Goal: Contribute content: Add original content to the website for others to see

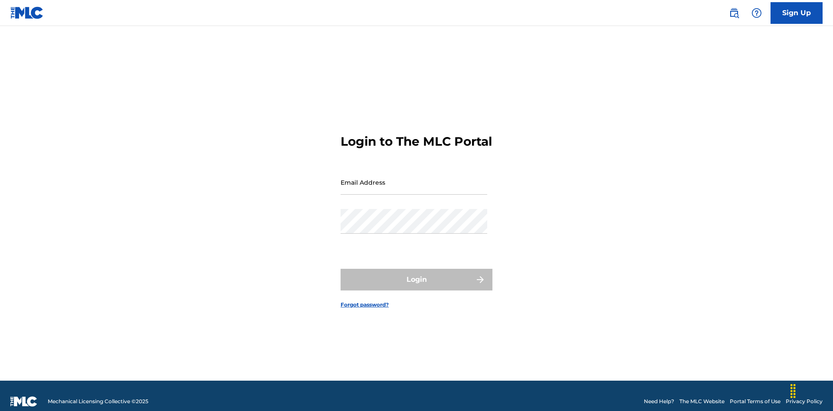
scroll to position [11, 0]
click at [414, 178] on input "Email Address" at bounding box center [414, 182] width 147 height 25
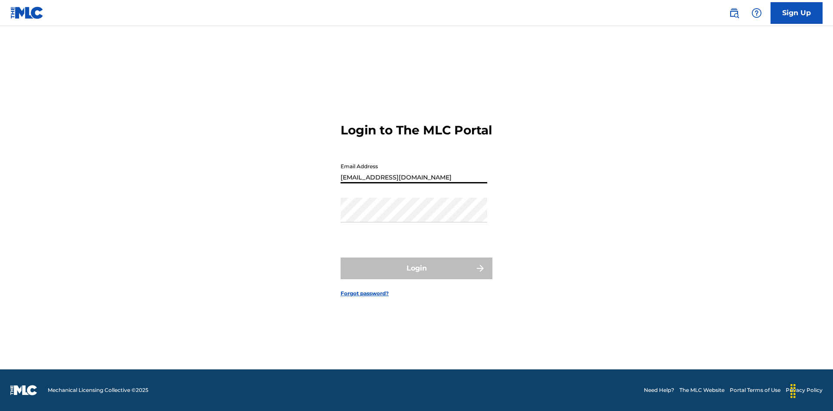
type input "[EMAIL_ADDRESS][DOMAIN_NAME]"
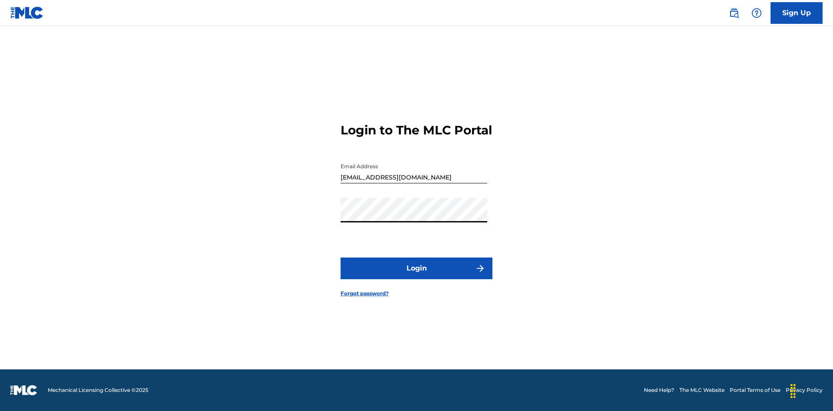
click at [417, 276] on button "Login" at bounding box center [417, 269] width 152 height 22
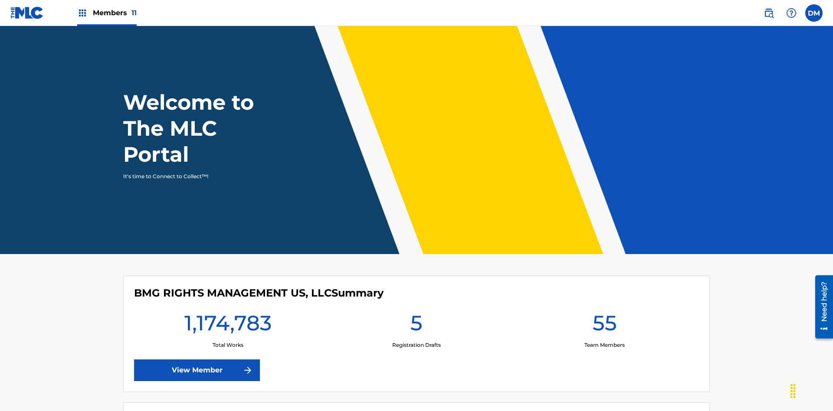
click at [107, 13] on span "Members 11" at bounding box center [115, 13] width 44 height 10
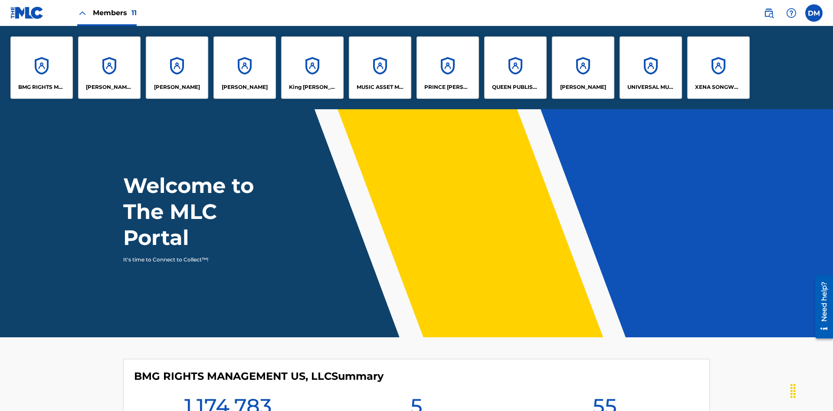
click at [583, 87] on p "RONALD MCTESTERSON" at bounding box center [583, 87] width 46 height 8
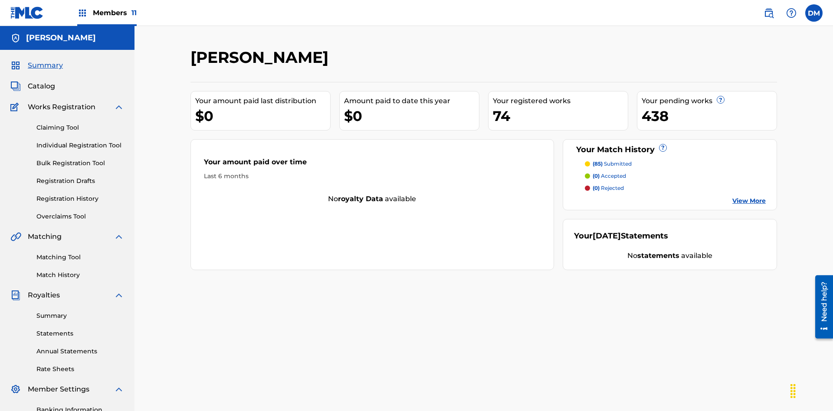
click at [80, 141] on link "Individual Registration Tool" at bounding box center [80, 145] width 88 height 9
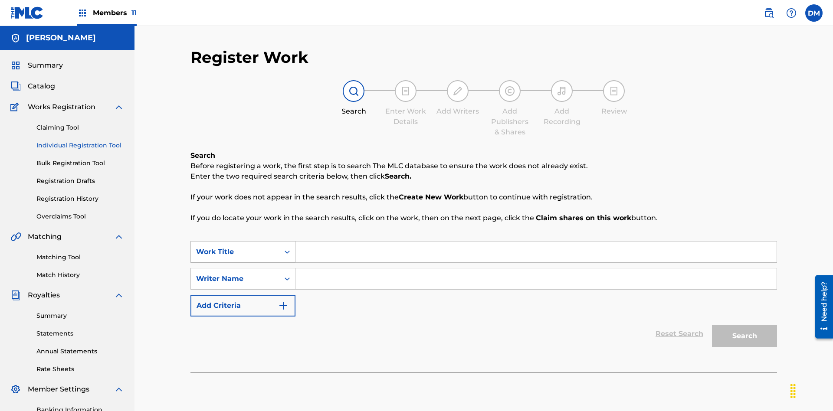
click at [235, 247] on div "Work Title" at bounding box center [235, 252] width 78 height 10
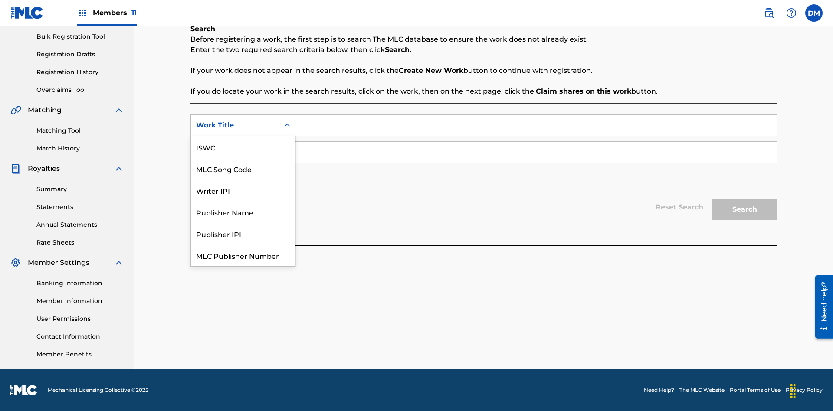
scroll to position [22, 0]
click at [243, 147] on div "MLC Song Code" at bounding box center [243, 147] width 104 height 22
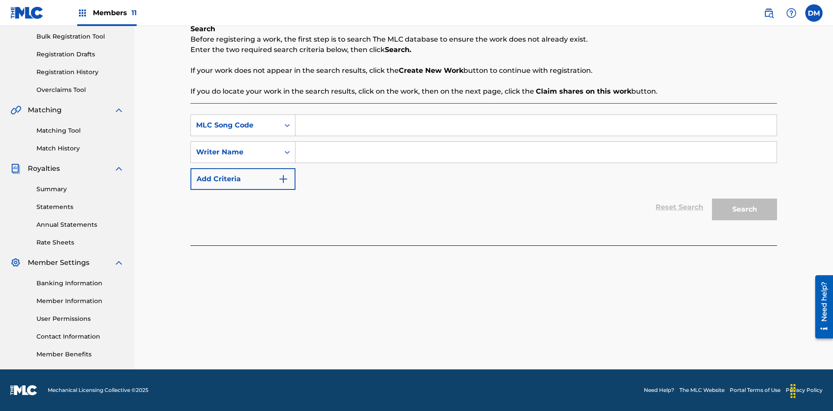
click at [536, 125] on input "Search Form" at bounding box center [535, 125] width 481 height 21
type input "MA9XWG"
click at [536, 152] on input "Search Form" at bounding box center [535, 152] width 481 height 21
type input "ALVIN DEGUZMAN"
click at [745, 210] on button "Search" at bounding box center [744, 210] width 65 height 22
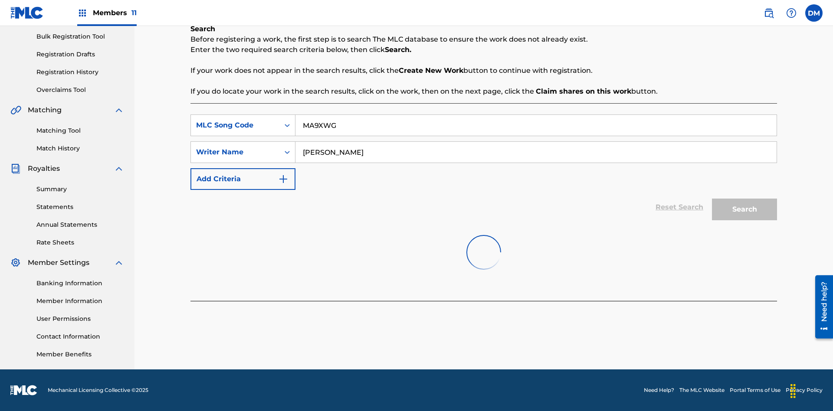
click at [745, 210] on button "Search" at bounding box center [744, 210] width 65 height 22
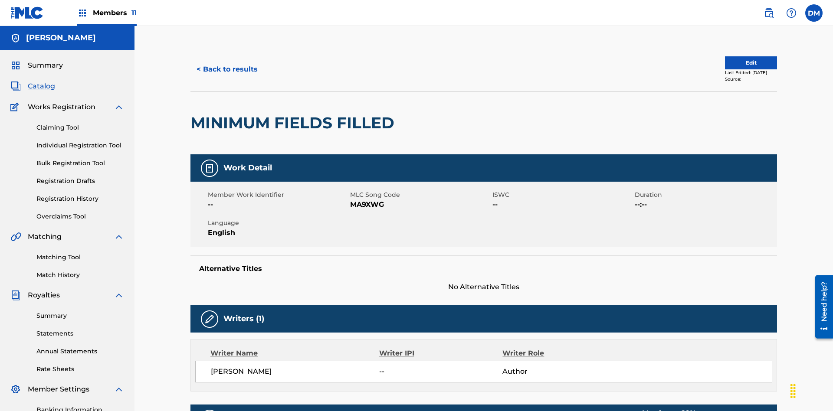
click at [741, 59] on button "Edit" at bounding box center [751, 62] width 52 height 13
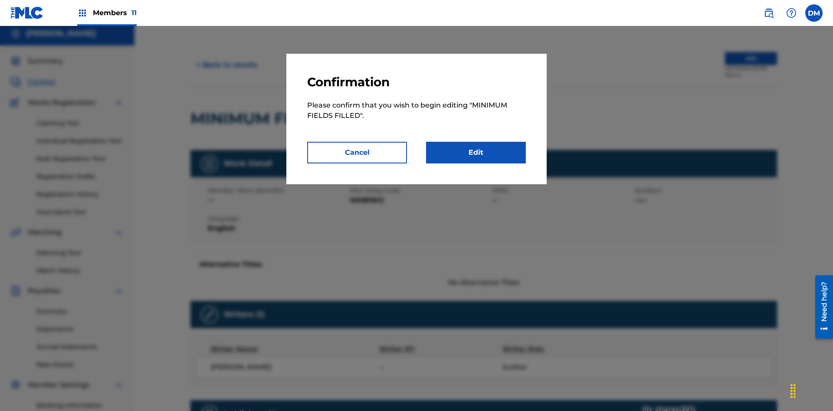
click at [476, 153] on link "Edit" at bounding box center [476, 153] width 100 height 22
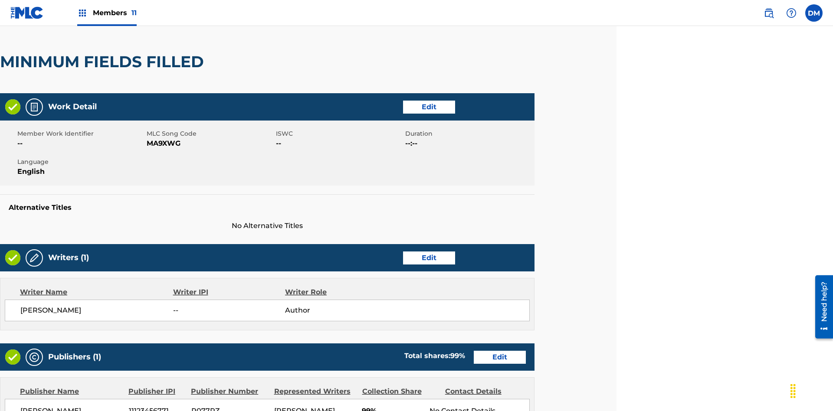
click at [429, 252] on link "Edit" at bounding box center [429, 258] width 52 height 13
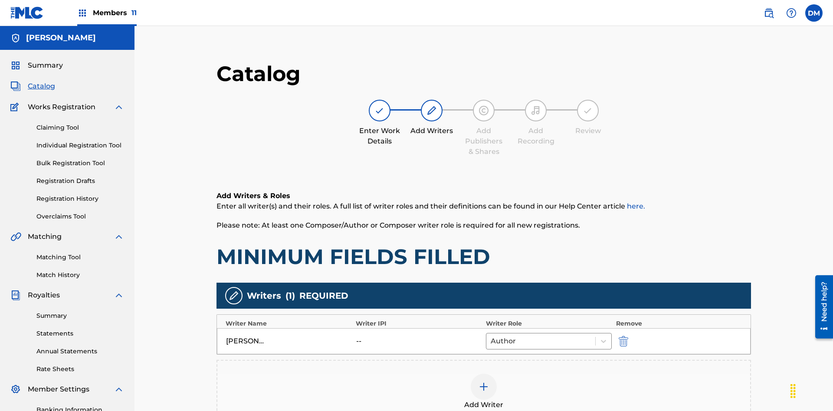
click at [619, 336] on img "submit" at bounding box center [624, 341] width 10 height 10
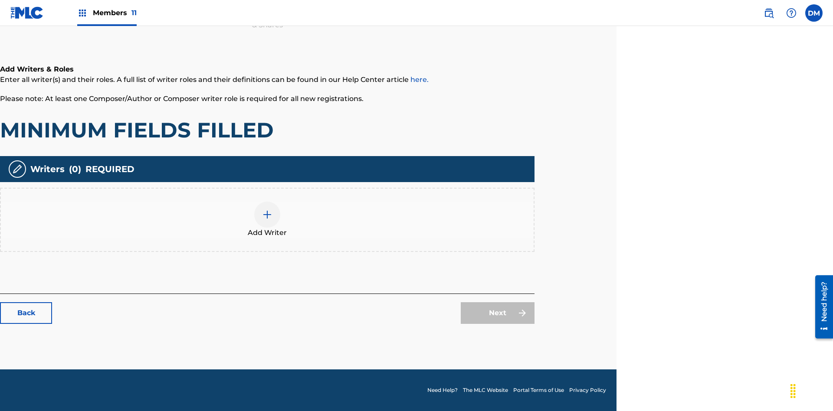
click at [267, 220] on img at bounding box center [267, 215] width 10 height 10
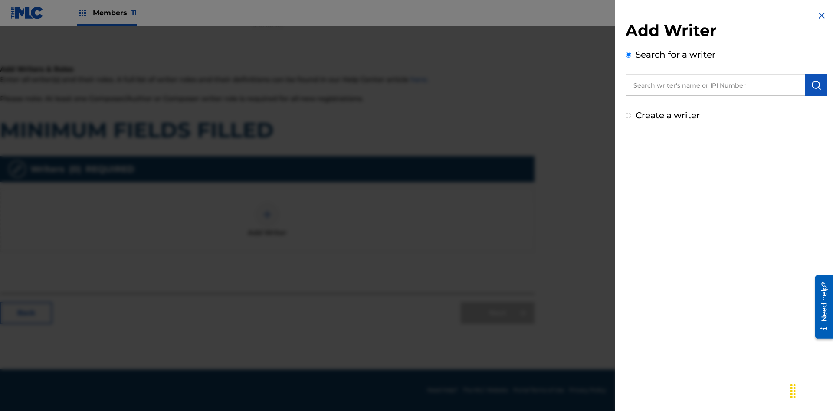
click at [716, 85] on input "text" at bounding box center [716, 85] width 180 height 22
type input "Test2025.08.11.15.38.41"
click at [816, 85] on img "submit" at bounding box center [816, 85] width 10 height 10
click at [629, 153] on input "Create a writer" at bounding box center [629, 153] width 6 height 6
radio input "false"
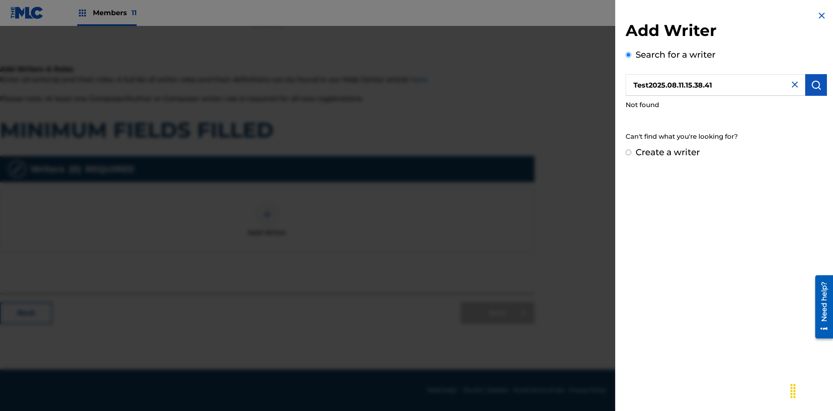
radio input "false"
radio input "true"
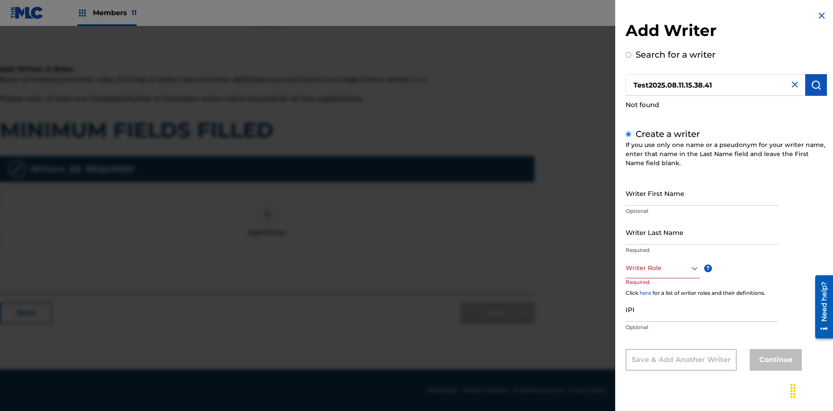
click at [702, 193] on input "Writer First Name" at bounding box center [702, 193] width 153 height 25
type input "Test2025.08.11.15.38.42"
click at [702, 232] on input "Writer Last Name" at bounding box center [702, 232] width 153 height 25
type input "Test2025.08.11.15.38.42"
click at [662, 268] on div at bounding box center [663, 268] width 74 height 11
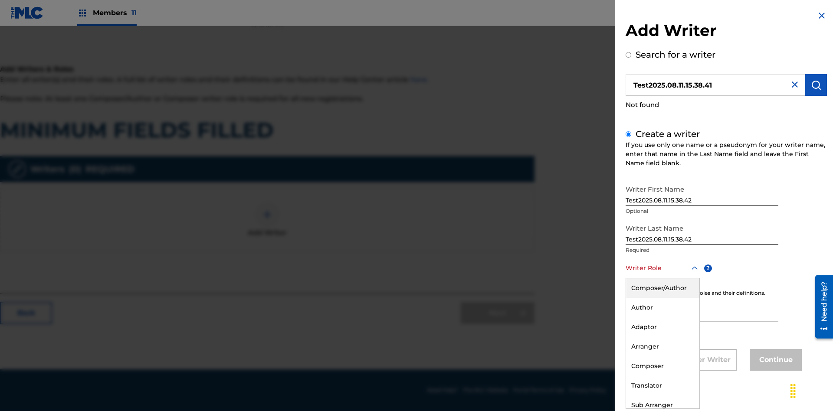
click at [662, 327] on div "Adaptor" at bounding box center [662, 328] width 73 height 20
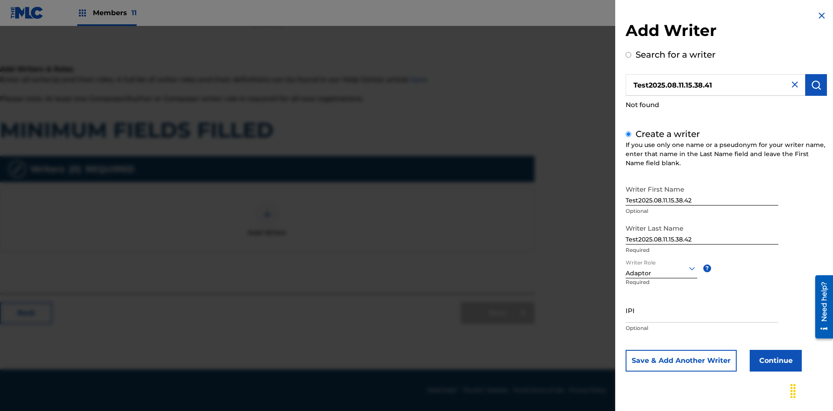
click at [702, 310] on input "IPI" at bounding box center [702, 310] width 153 height 25
type input "595839777"
click at [775, 361] on button "Continue" at bounding box center [776, 361] width 52 height 22
